Goal: Task Accomplishment & Management: Use online tool/utility

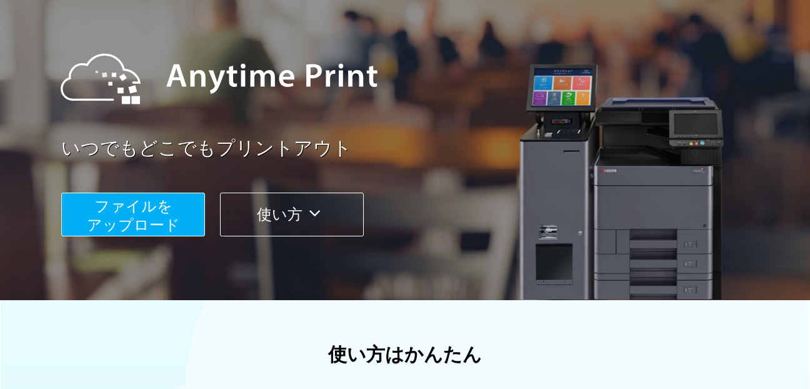
scroll to position [125, 0]
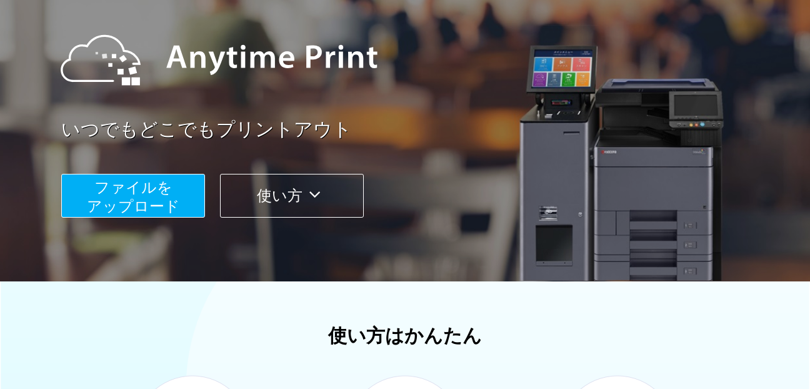
click at [169, 194] on span "ファイルを ​​アップロード" at bounding box center [133, 197] width 93 height 36
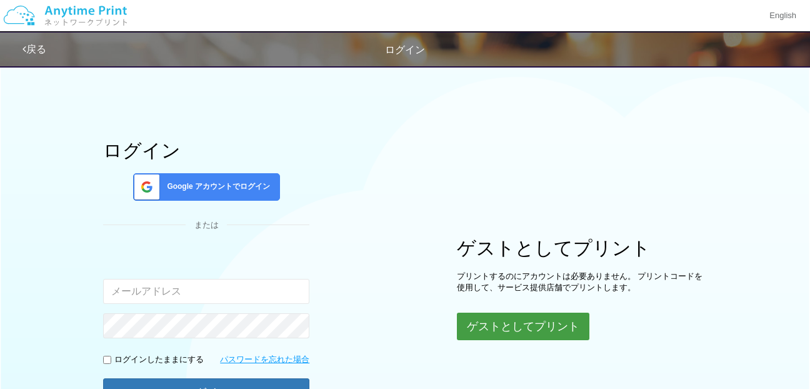
click at [516, 326] on button "ゲストとしてプリント" at bounding box center [523, 325] width 132 height 27
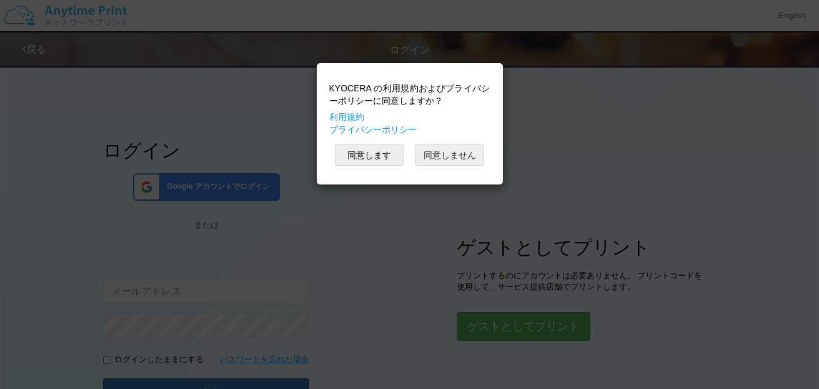
click at [468, 157] on button "同意しません" at bounding box center [450, 154] width 69 height 21
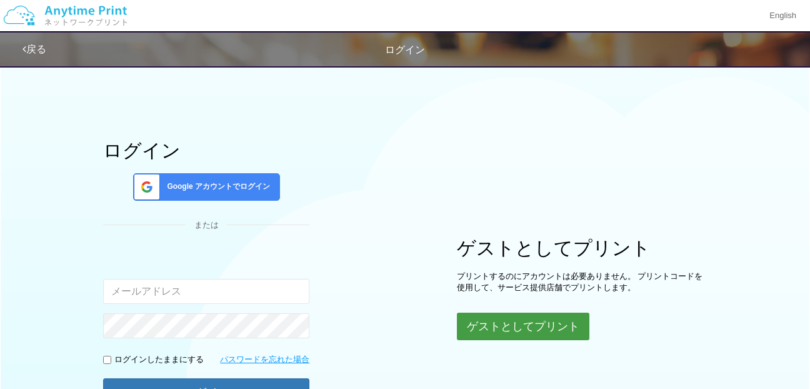
click at [494, 314] on button "ゲストとしてプリント" at bounding box center [523, 325] width 132 height 27
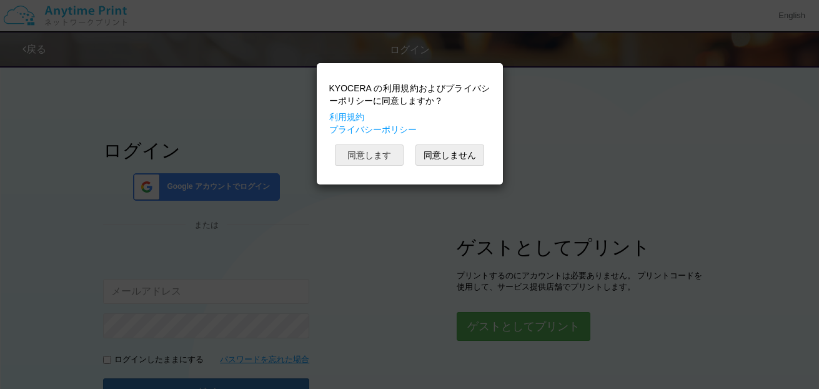
click at [372, 154] on button "同意します" at bounding box center [369, 154] width 69 height 21
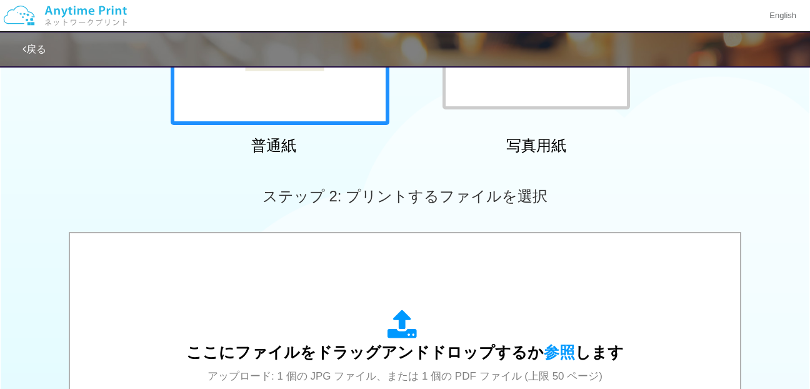
scroll to position [125, 0]
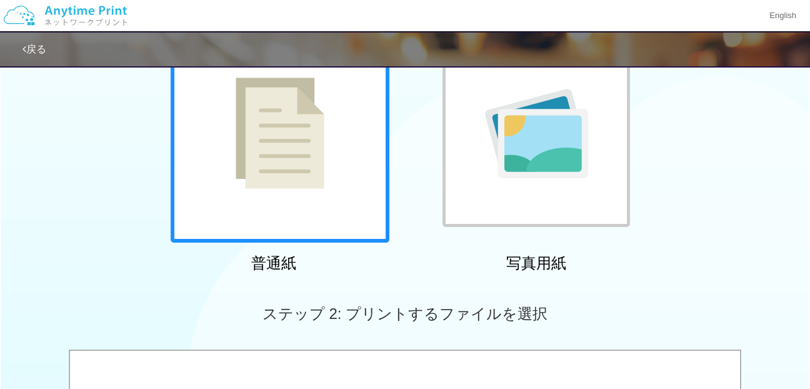
click at [288, 175] on img at bounding box center [280, 132] width 89 height 111
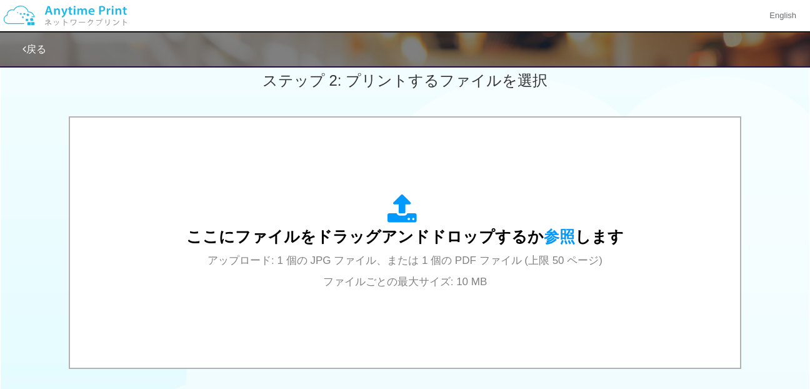
scroll to position [437, 0]
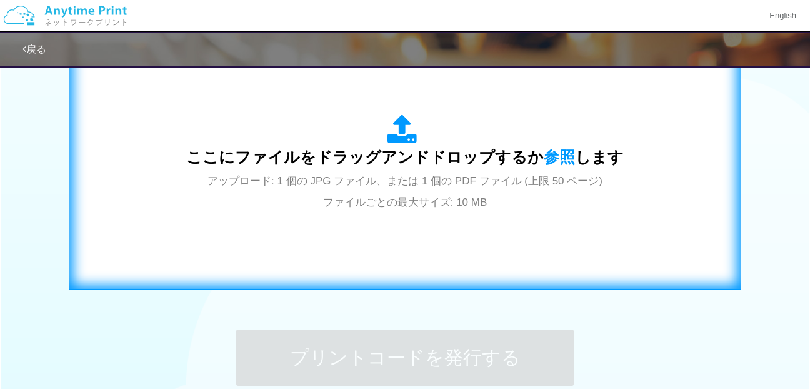
click at [342, 172] on div "ここにファイルをドラッグアンドドロップするか 参照 します アップロード: 1 個の JPG ファイル、または 1 個の PDF ファイル (上限 50 ペー…" at bounding box center [404, 162] width 437 height 97
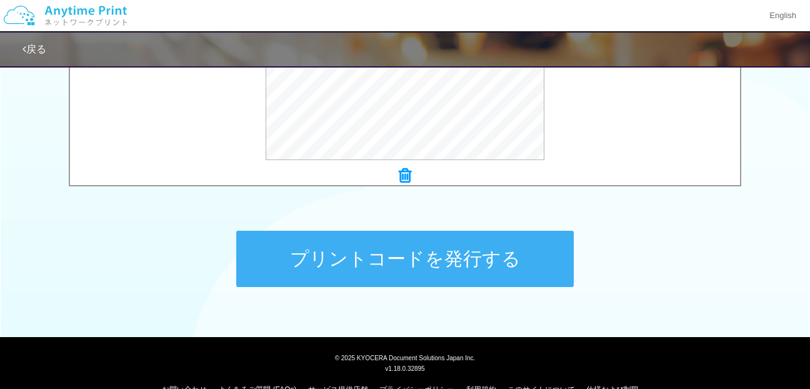
scroll to position [562, 0]
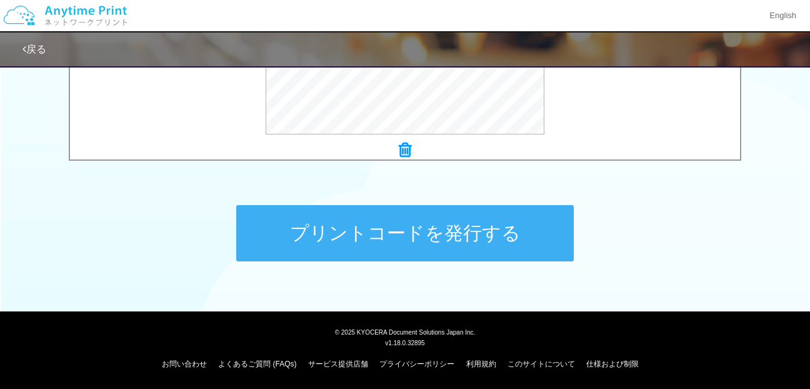
click at [362, 222] on button "プリントコードを発行する" at bounding box center [404, 233] width 337 height 56
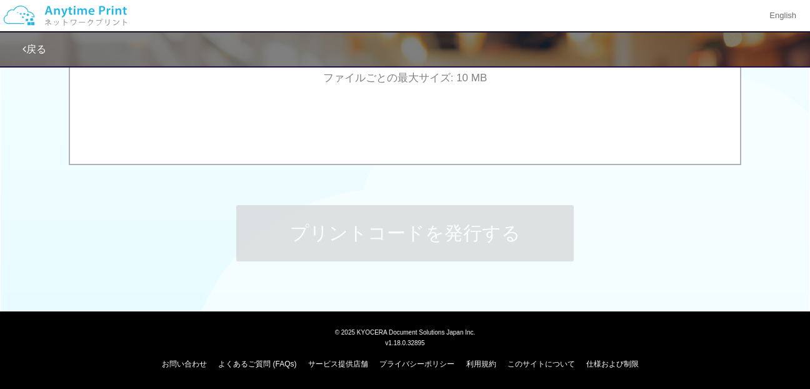
scroll to position [0, 0]
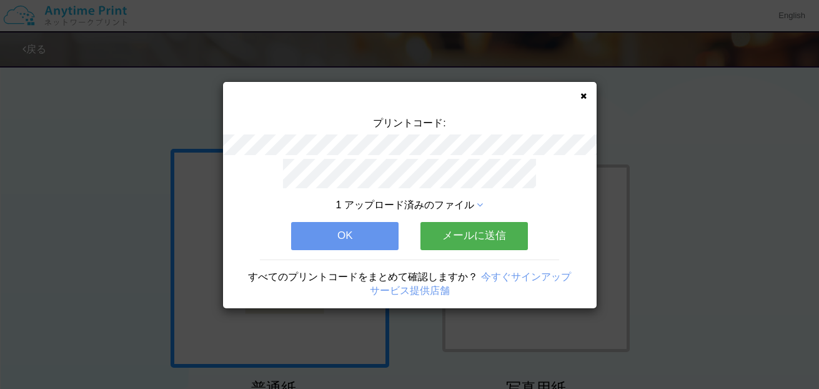
click at [371, 233] on button "OK" at bounding box center [344, 235] width 107 height 27
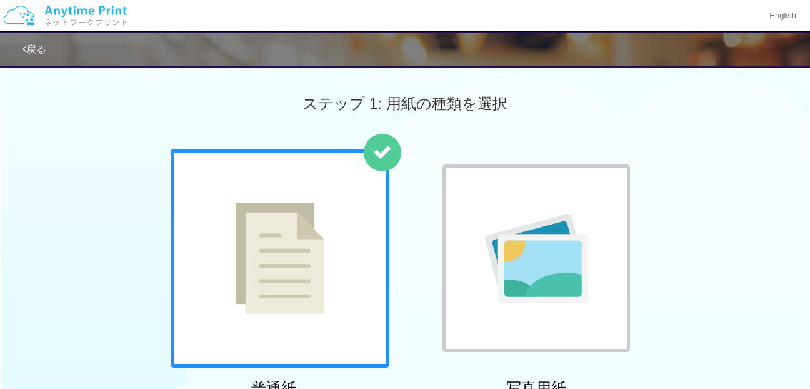
click at [321, 214] on img at bounding box center [280, 257] width 89 height 111
click at [354, 222] on div at bounding box center [280, 258] width 219 height 219
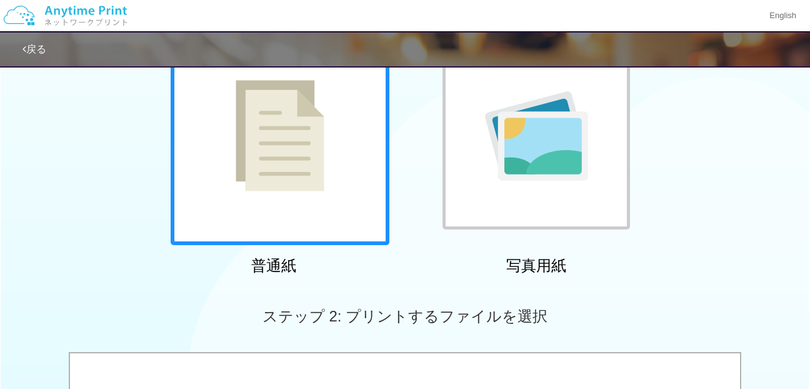
scroll to position [375, 0]
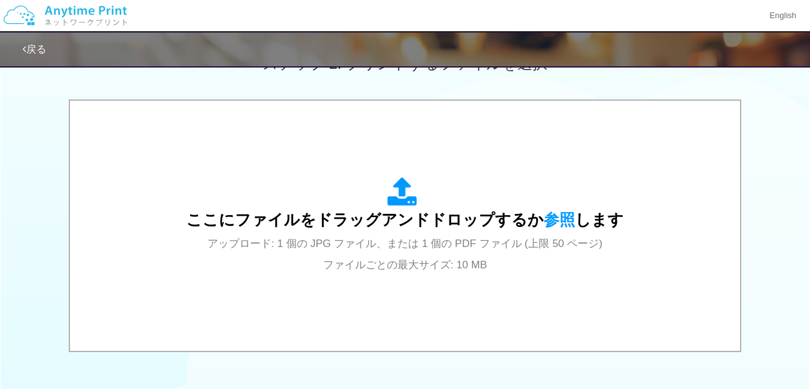
click at [354, 222] on span "ここにファイルをドラッグアンドドロップするか 参照 します" at bounding box center [404, 219] width 437 height 17
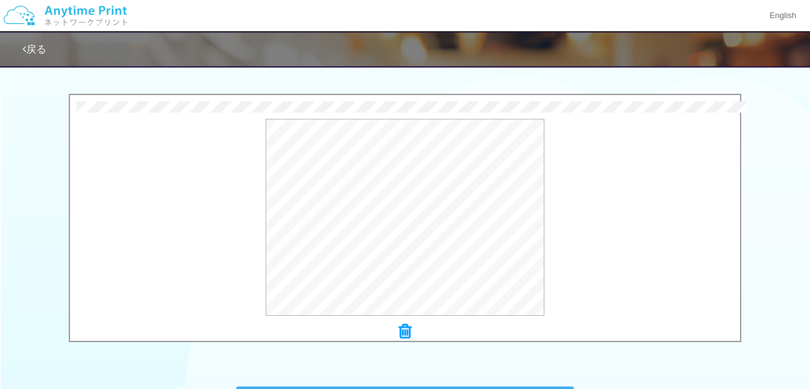
scroll to position [562, 0]
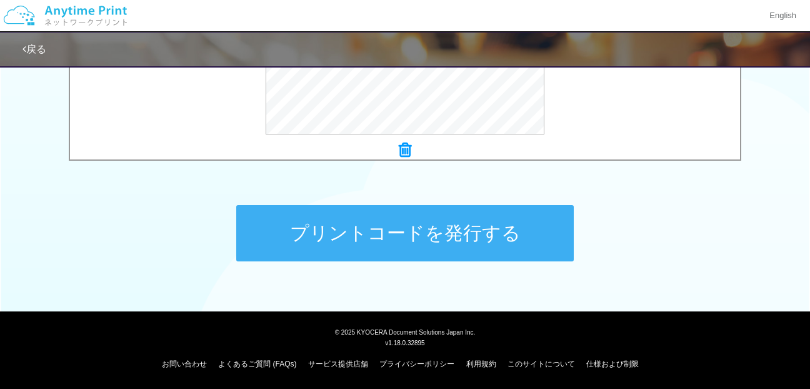
click at [423, 246] on button "プリントコードを発行する" at bounding box center [404, 233] width 337 height 56
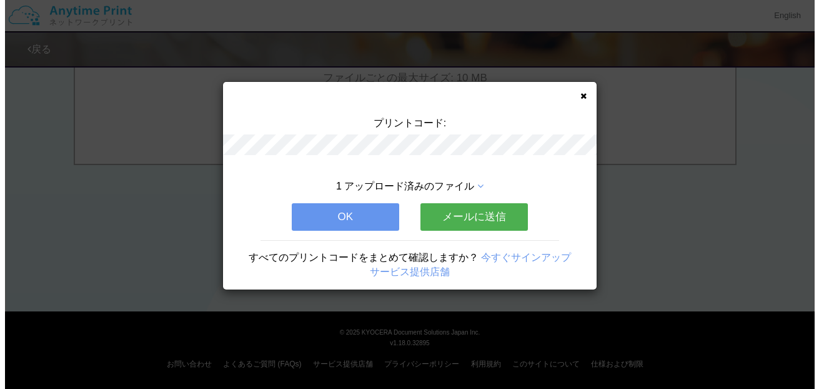
scroll to position [0, 0]
